Goal: Information Seeking & Learning: Learn about a topic

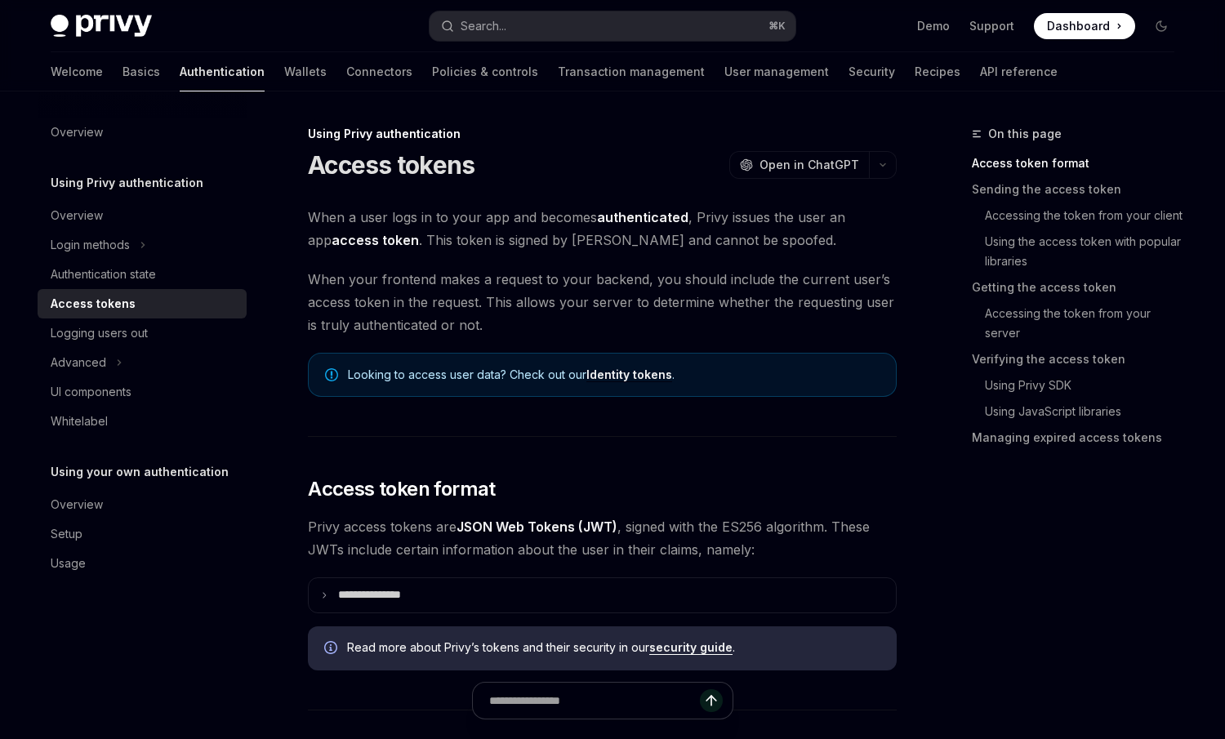
click at [699, 371] on span "Looking to access user data? Check out our Identity tokens ." at bounding box center [614, 375] width 532 height 16
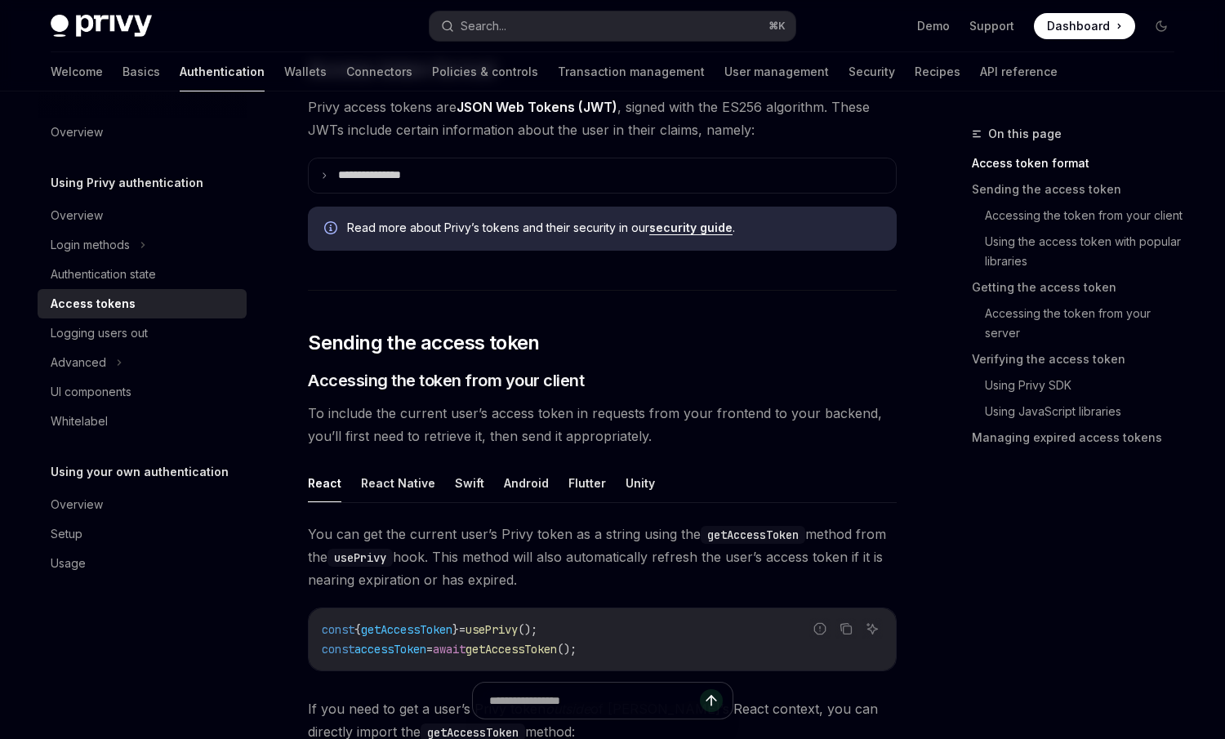
scroll to position [523, 0]
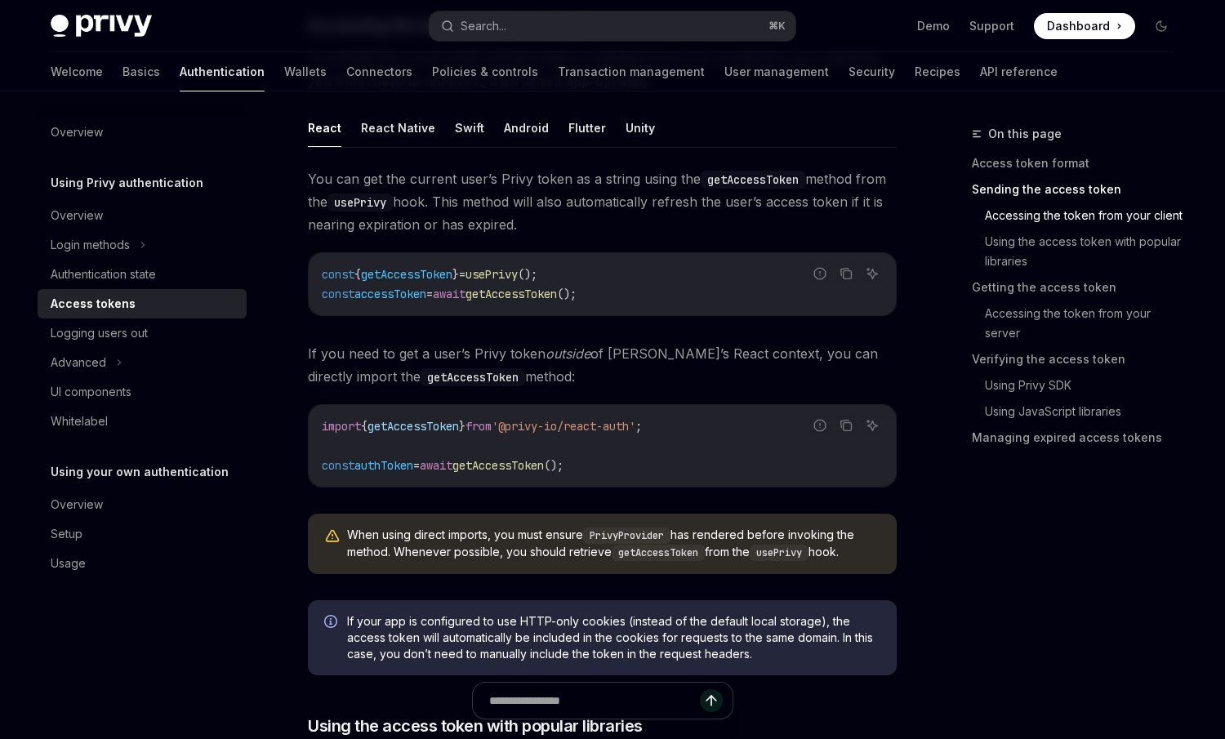
scroll to position [783, 0]
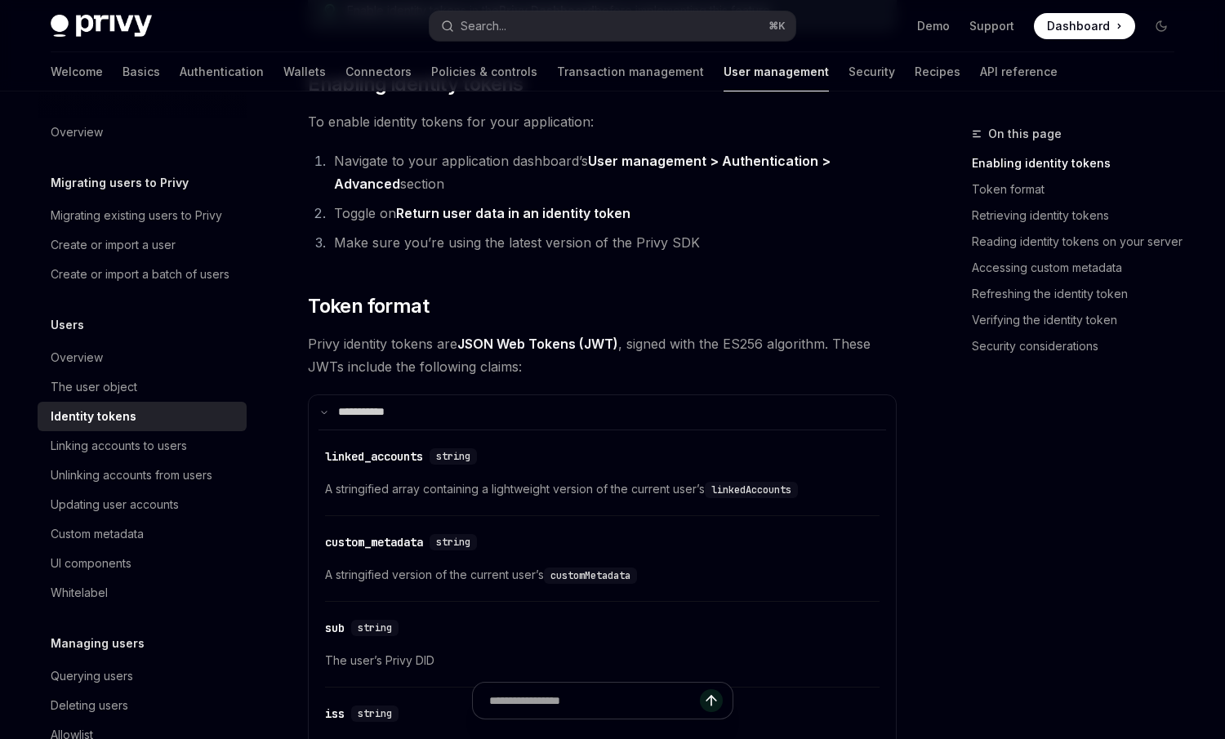
scroll to position [414, 0]
